Goal: Task Accomplishment & Management: Manage account settings

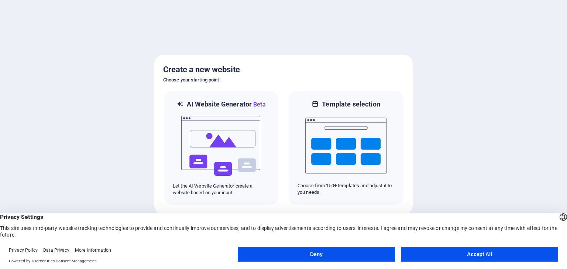
click at [455, 251] on button "Accept All" at bounding box center [479, 254] width 157 height 15
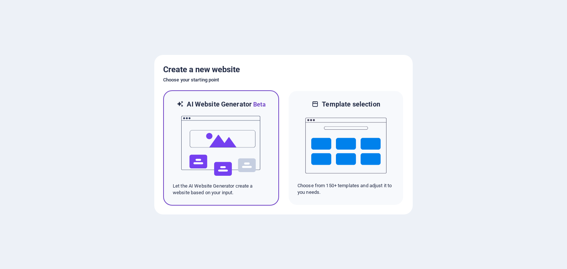
click at [244, 149] on img at bounding box center [220, 146] width 81 height 74
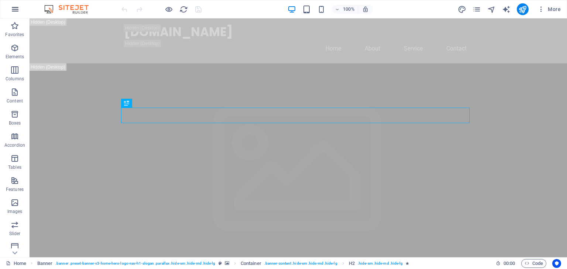
click at [14, 8] on icon "button" at bounding box center [15, 9] width 9 height 9
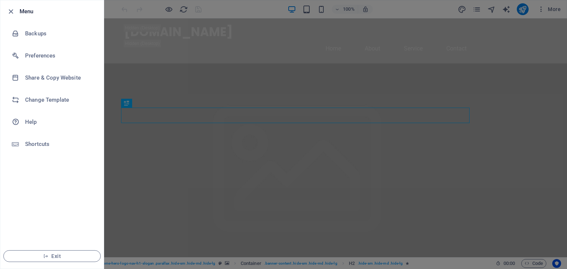
click at [14, 6] on li "Menu" at bounding box center [51, 11] width 103 height 22
click at [216, 14] on div at bounding box center [283, 134] width 567 height 269
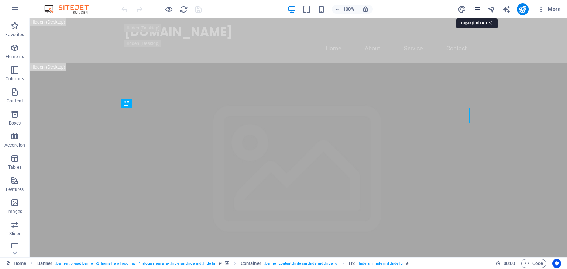
click at [477, 10] on icon "pages" at bounding box center [476, 9] width 8 height 8
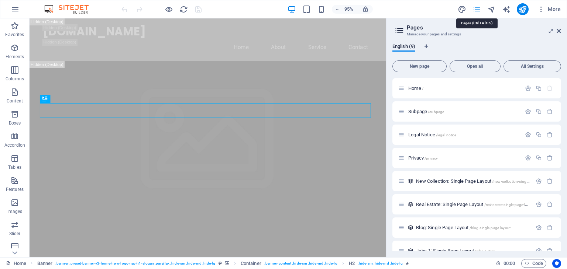
click at [477, 10] on icon "pages" at bounding box center [476, 9] width 8 height 8
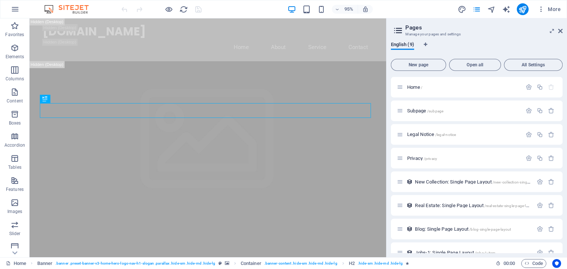
click at [391, 4] on div "95% More" at bounding box center [341, 9] width 443 height 12
click at [542, 9] on icon "button" at bounding box center [540, 9] width 7 height 7
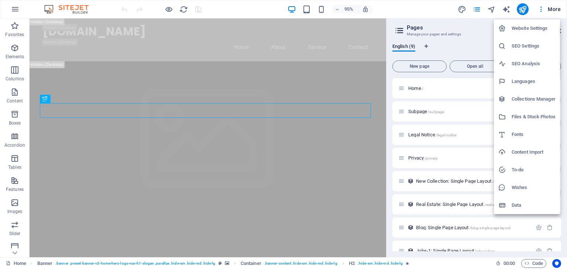
click at [17, 9] on div at bounding box center [283, 134] width 567 height 269
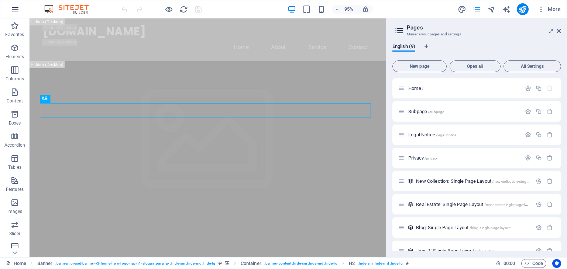
click at [15, 9] on icon "button" at bounding box center [15, 9] width 9 height 9
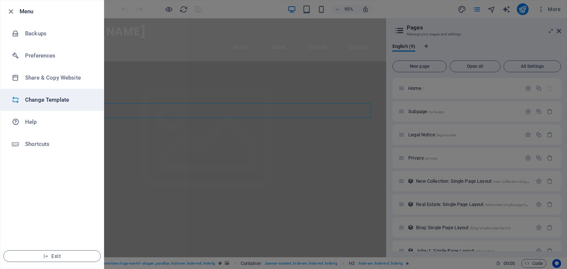
click at [53, 97] on h6 "Change Template" at bounding box center [59, 100] width 68 height 9
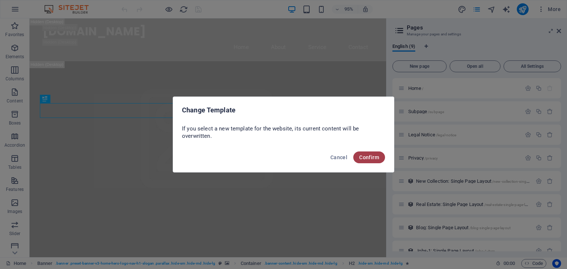
click at [376, 158] on span "Confirm" at bounding box center [369, 158] width 20 height 6
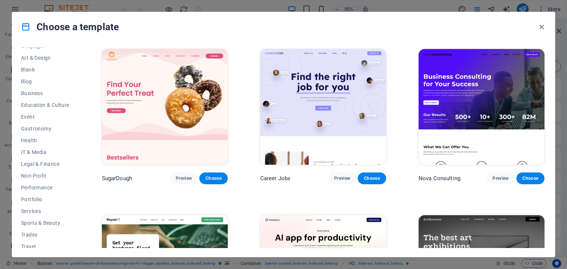
scroll to position [94, 0]
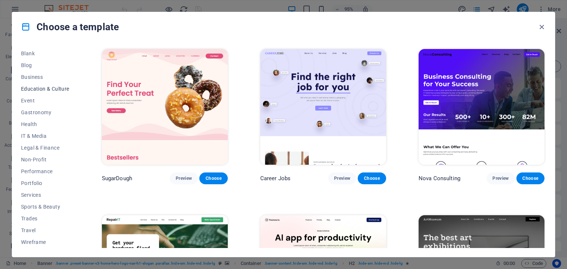
click at [40, 87] on span "Education & Culture" at bounding box center [45, 89] width 48 height 6
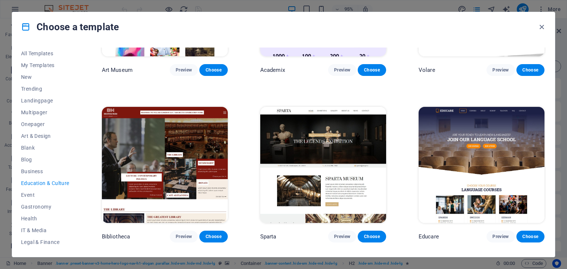
scroll to position [111, 0]
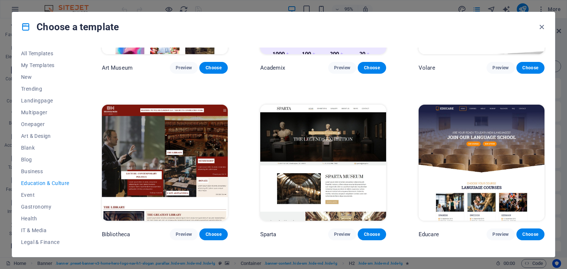
click at [332, 164] on img at bounding box center [323, 163] width 126 height 116
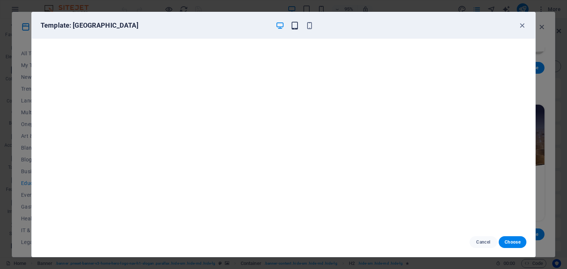
click at [296, 27] on icon "button" at bounding box center [294, 25] width 8 height 8
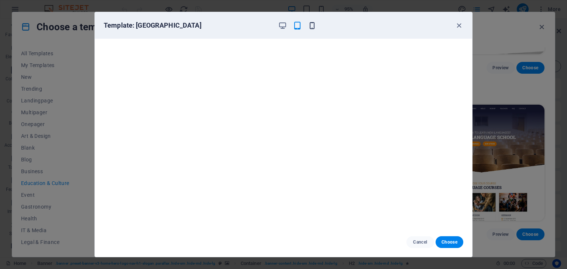
click at [311, 24] on icon "button" at bounding box center [312, 25] width 8 height 8
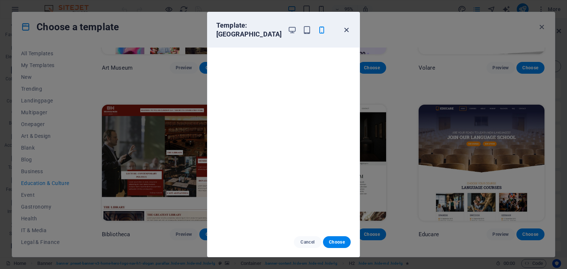
click at [346, 26] on icon "button" at bounding box center [346, 30] width 8 height 8
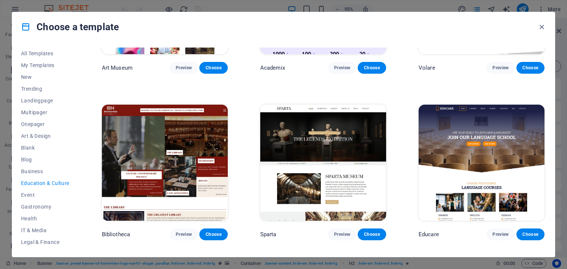
click at [493, 140] on img at bounding box center [481, 163] width 126 height 116
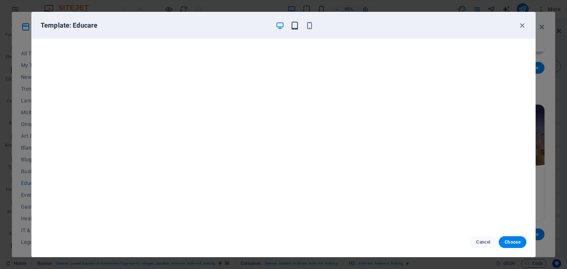
click at [295, 23] on icon "button" at bounding box center [294, 25] width 8 height 8
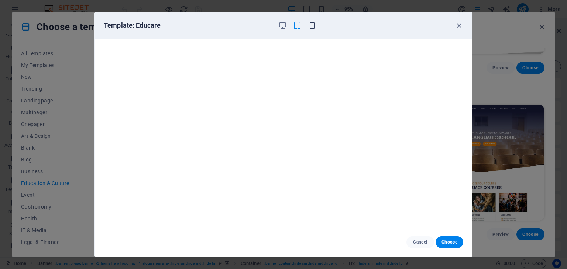
click at [312, 25] on icon "button" at bounding box center [312, 25] width 8 height 8
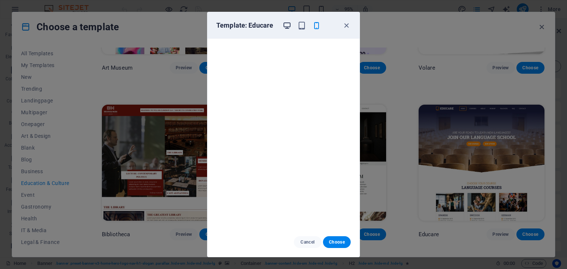
click at [287, 25] on icon "button" at bounding box center [287, 25] width 8 height 8
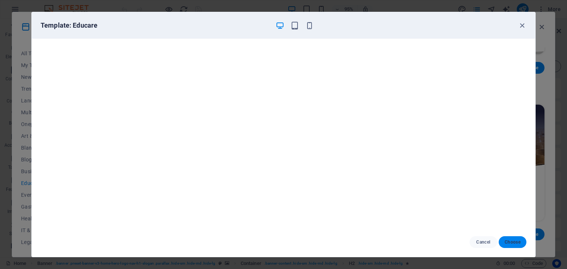
click at [518, 242] on span "Choose" at bounding box center [512, 242] width 16 height 6
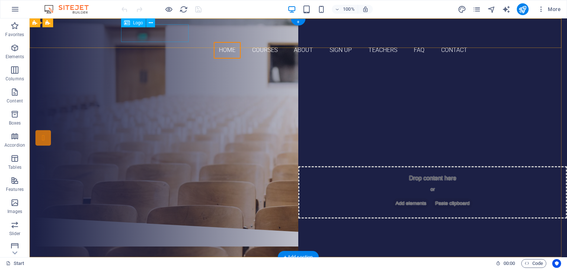
click at [165, 36] on div at bounding box center [298, 33] width 348 height 18
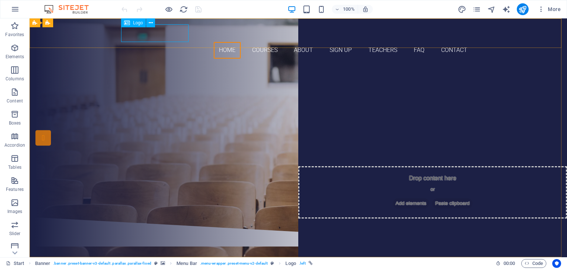
click at [136, 22] on span "Logo" at bounding box center [138, 23] width 10 height 4
click at [150, 21] on icon at bounding box center [151, 23] width 4 height 8
click at [152, 23] on icon at bounding box center [151, 23] width 4 height 8
click at [135, 21] on span "Logo" at bounding box center [138, 23] width 10 height 4
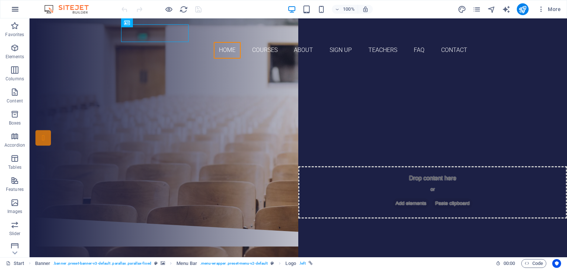
click at [15, 9] on icon "button" at bounding box center [15, 9] width 9 height 9
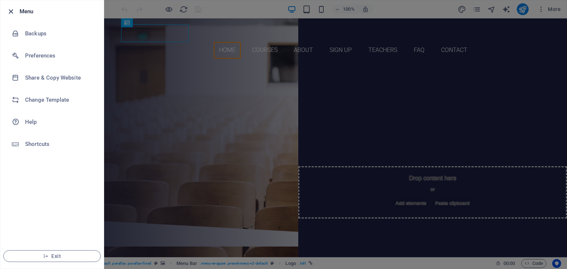
click at [9, 10] on icon "button" at bounding box center [11, 11] width 8 height 8
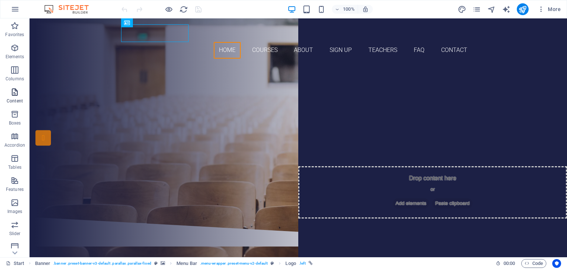
click at [17, 96] on icon "button" at bounding box center [14, 92] width 9 height 9
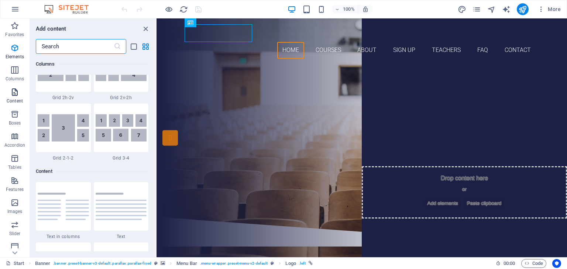
scroll to position [1291, 0]
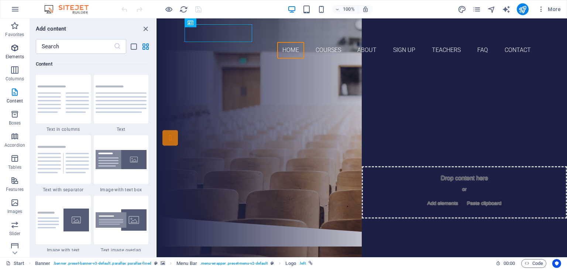
click at [15, 52] on icon "button" at bounding box center [14, 48] width 9 height 9
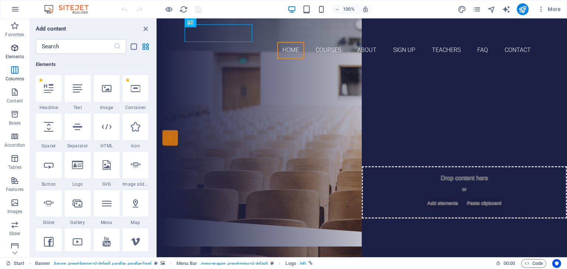
scroll to position [78, 0]
click at [69, 44] on input "text" at bounding box center [75, 46] width 78 height 15
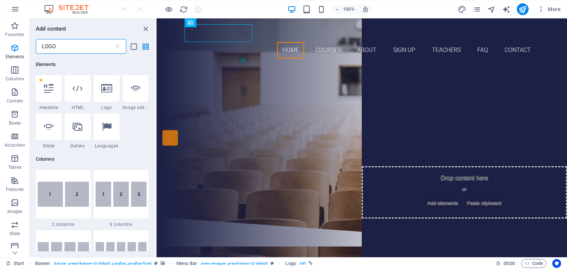
scroll to position [0, 0]
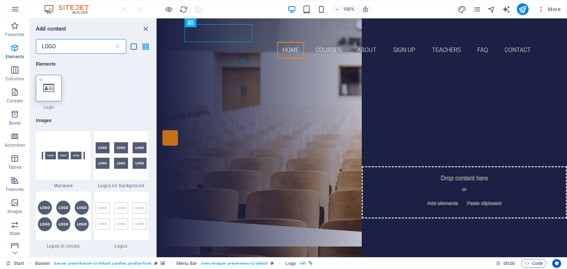
type input "LOGO"
click at [49, 93] on div at bounding box center [49, 88] width 26 height 27
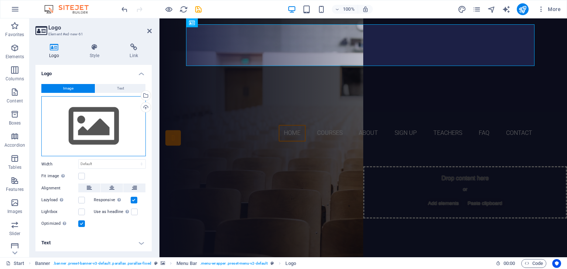
click at [87, 122] on div "Drag files here, click to choose files or select files from Files or our free s…" at bounding box center [93, 126] width 104 height 61
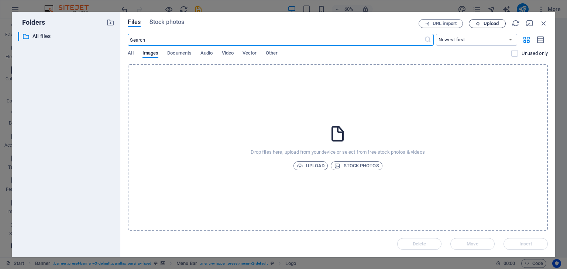
click at [496, 23] on span "Upload" at bounding box center [490, 23] width 15 height 4
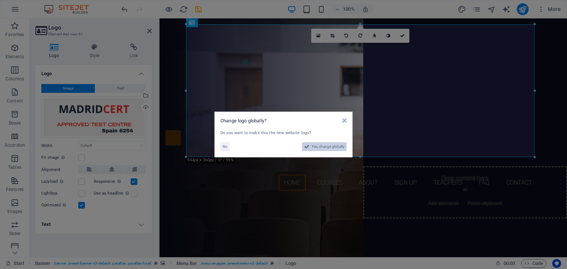
click at [314, 147] on span "Yes, change globally" at bounding box center [327, 146] width 33 height 9
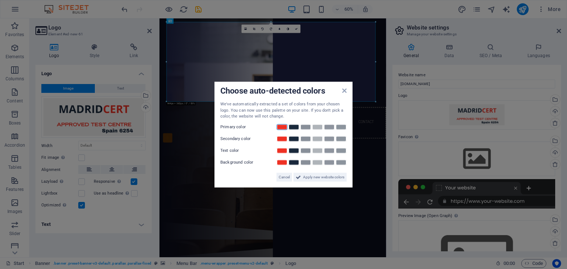
click at [282, 127] on link at bounding box center [281, 127] width 11 height 6
click at [295, 138] on link at bounding box center [293, 139] width 11 height 6
click at [294, 150] on link at bounding box center [293, 151] width 11 height 6
click at [325, 177] on span "Apply new website colors" at bounding box center [323, 177] width 41 height 9
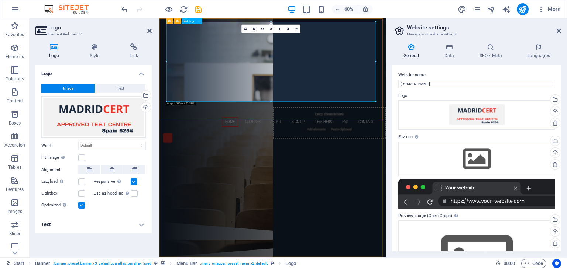
click at [298, 73] on div at bounding box center [348, 90] width 348 height 133
click at [480, 161] on div "Drag files here, click to choose files or select files from Files or our free s…" at bounding box center [476, 159] width 157 height 35
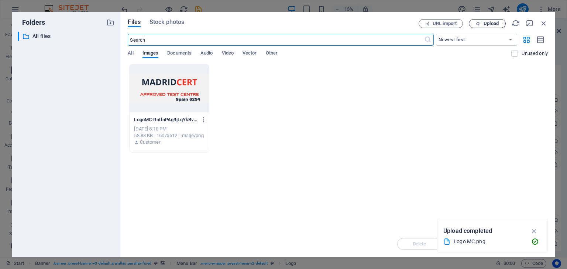
click at [493, 26] on span "Upload" at bounding box center [490, 23] width 15 height 4
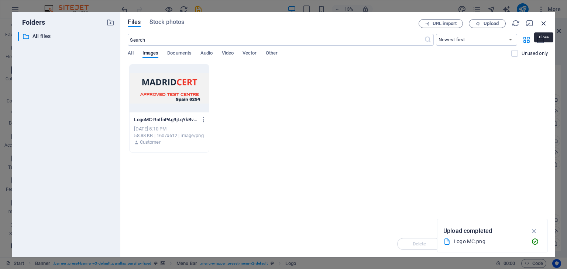
click at [544, 22] on icon "button" at bounding box center [543, 23] width 8 height 8
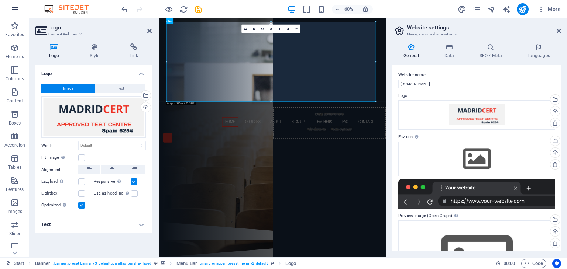
click at [13, 10] on icon "button" at bounding box center [15, 9] width 9 height 9
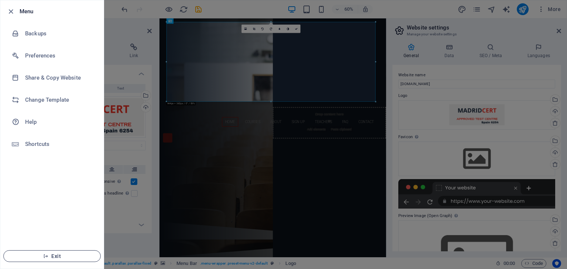
click at [52, 256] on span "Exit" at bounding box center [52, 256] width 85 height 6
